Goal: Task Accomplishment & Management: Manage account settings

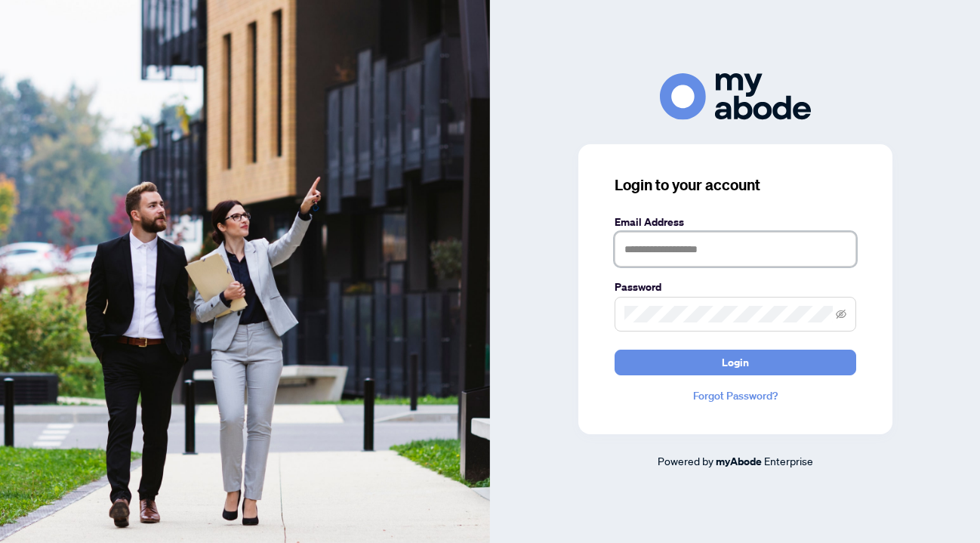
type input "**********"
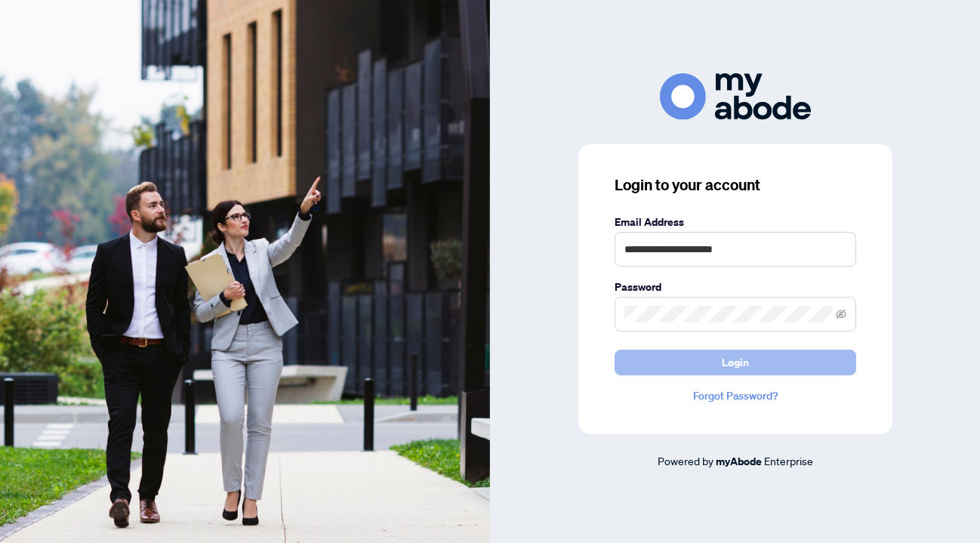
click at [715, 358] on button "Login" at bounding box center [736, 363] width 242 height 26
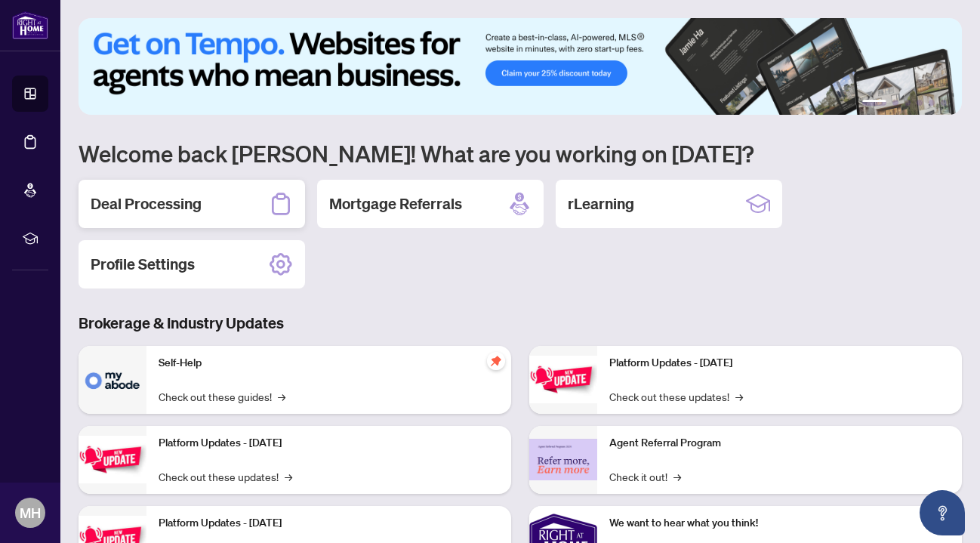
click at [228, 205] on div "Deal Processing" at bounding box center [192, 204] width 227 height 48
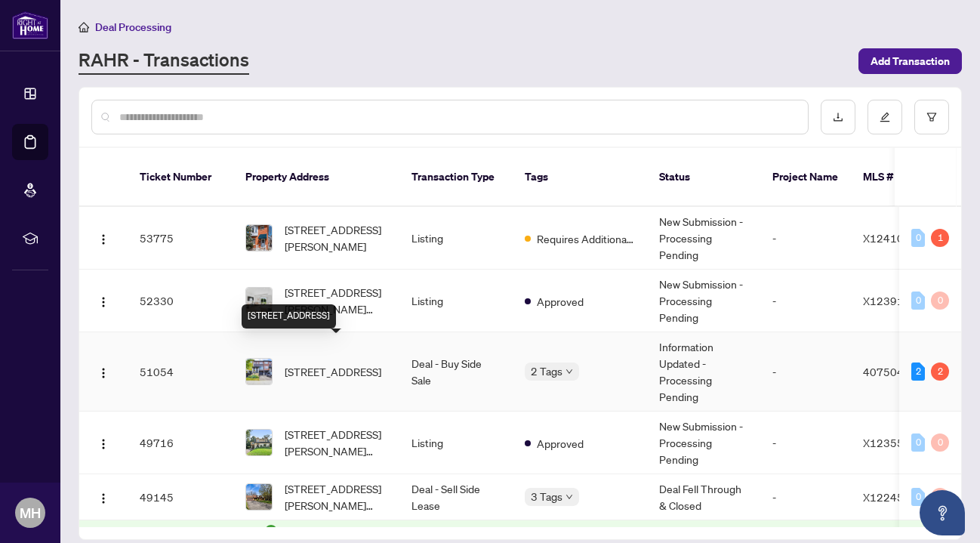
click at [320, 363] on span "27 Soho Street, Stoney Creek, ON L8J 0L4, Canada" at bounding box center [333, 371] width 97 height 17
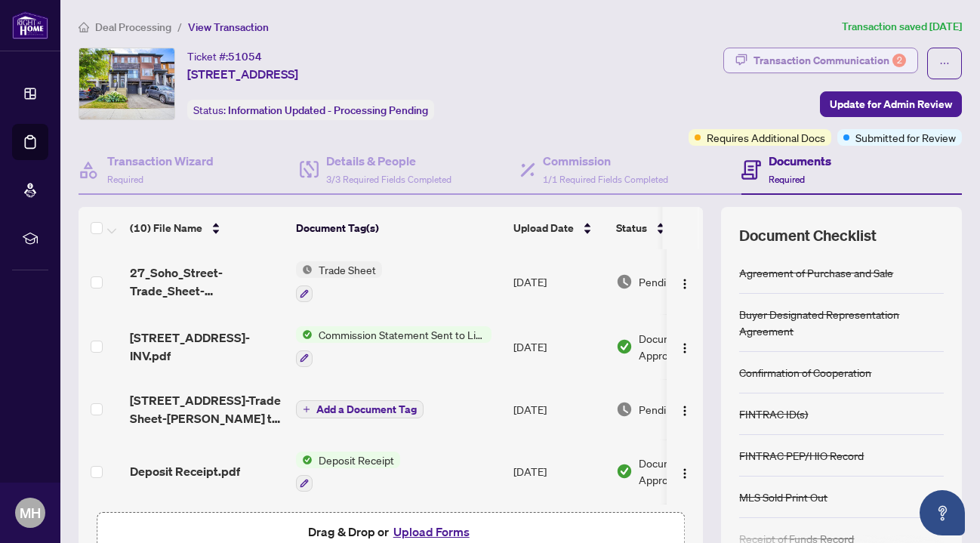
click at [802, 62] on div "Transaction Communication 2" at bounding box center [830, 60] width 153 height 24
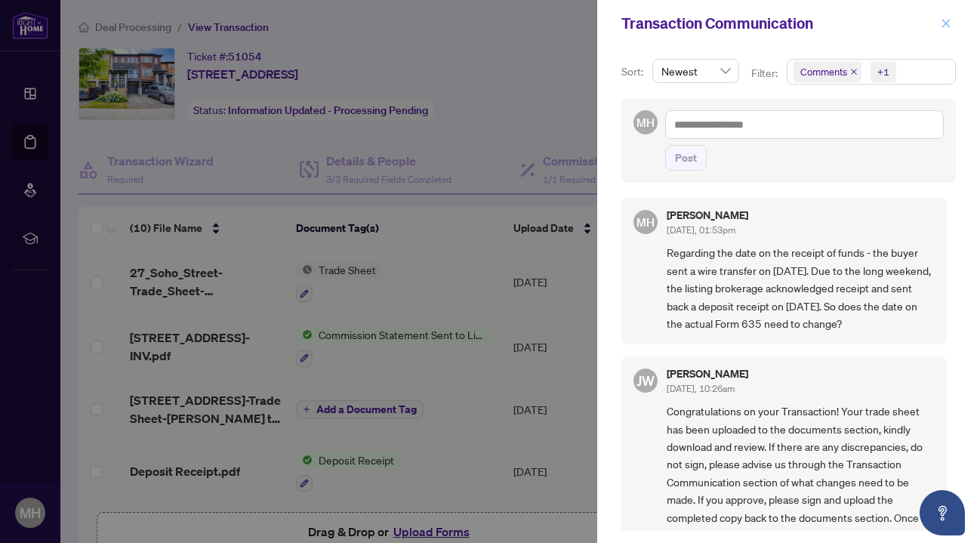
click at [946, 26] on icon "close" at bounding box center [946, 23] width 11 height 11
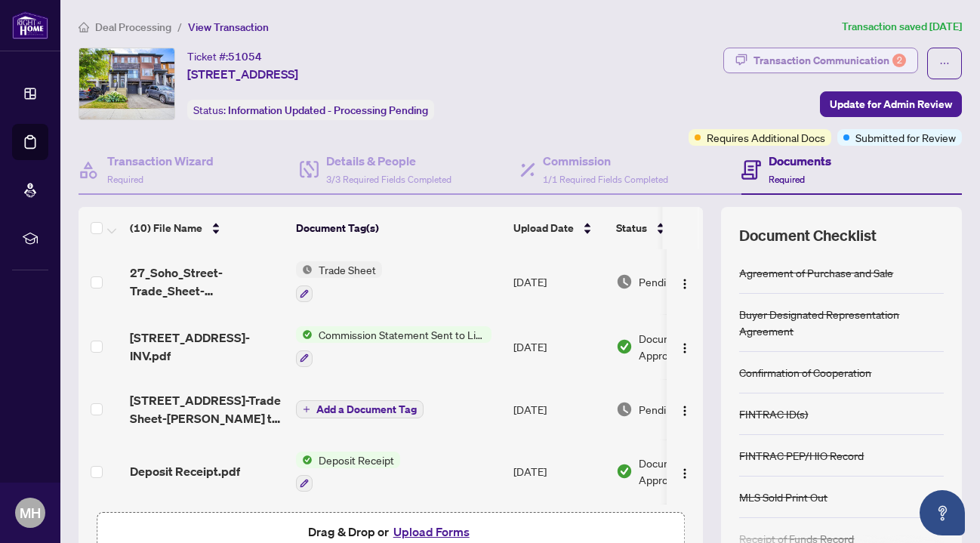
click at [838, 56] on div "Transaction Communication 2" at bounding box center [830, 60] width 153 height 24
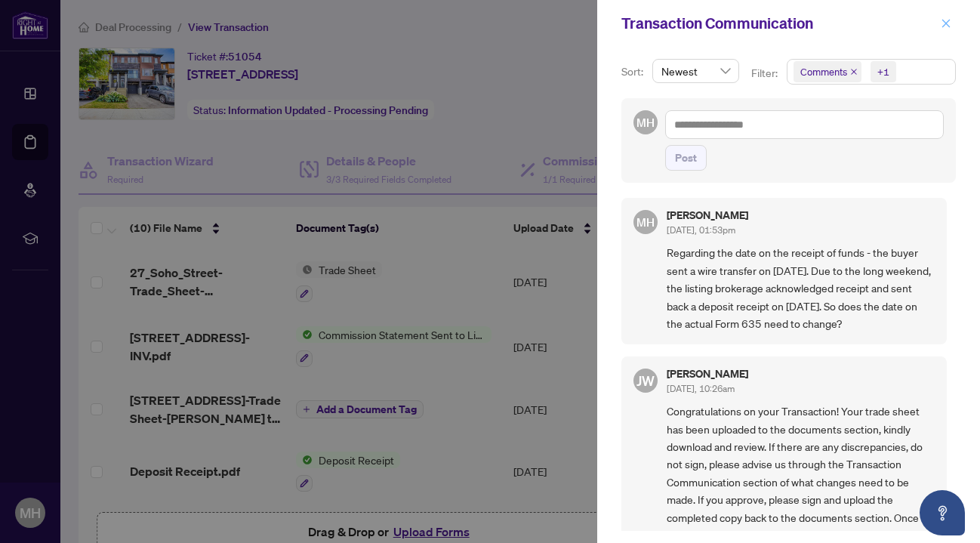
click at [945, 21] on icon "close" at bounding box center [946, 23] width 11 height 11
